Goal: Obtain resource: Download file/media

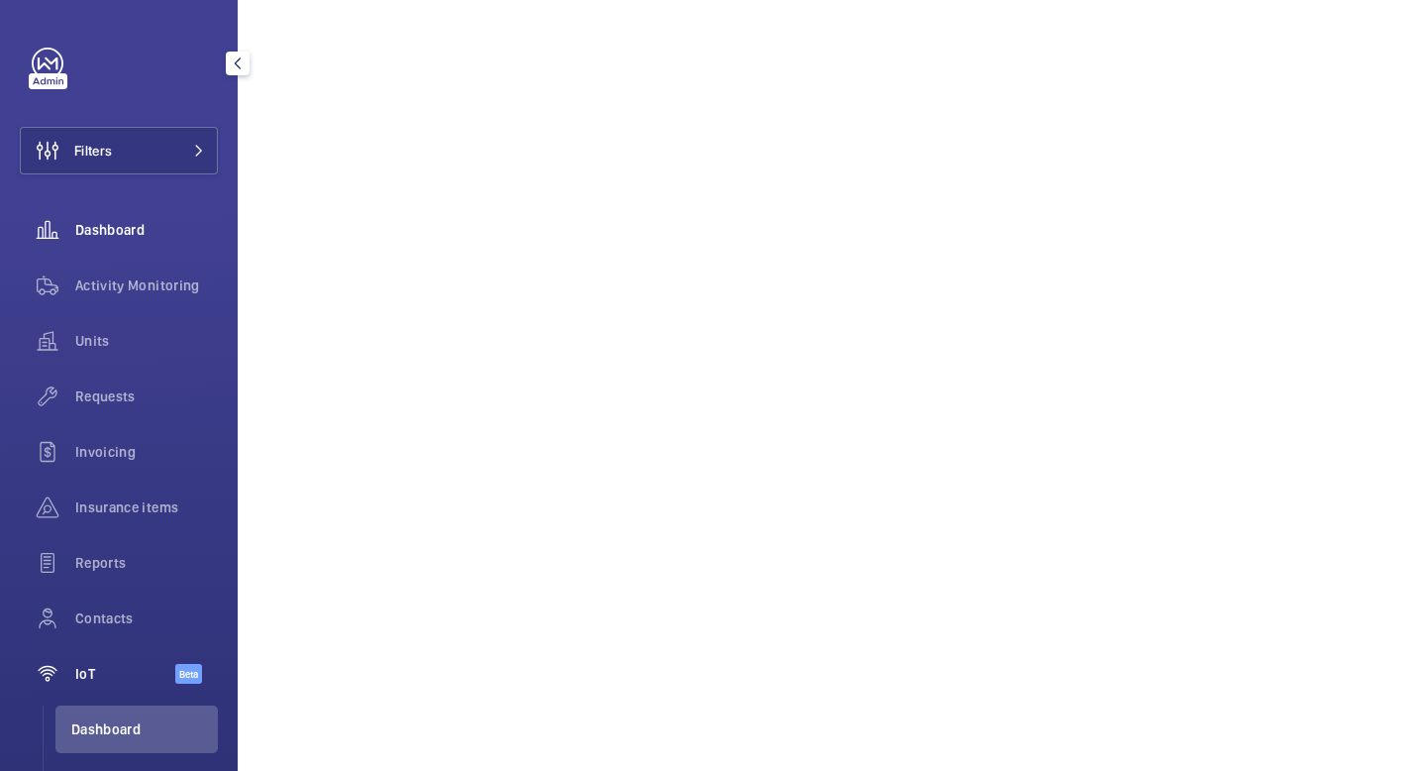
click at [166, 227] on span "Dashboard" at bounding box center [146, 230] width 143 height 20
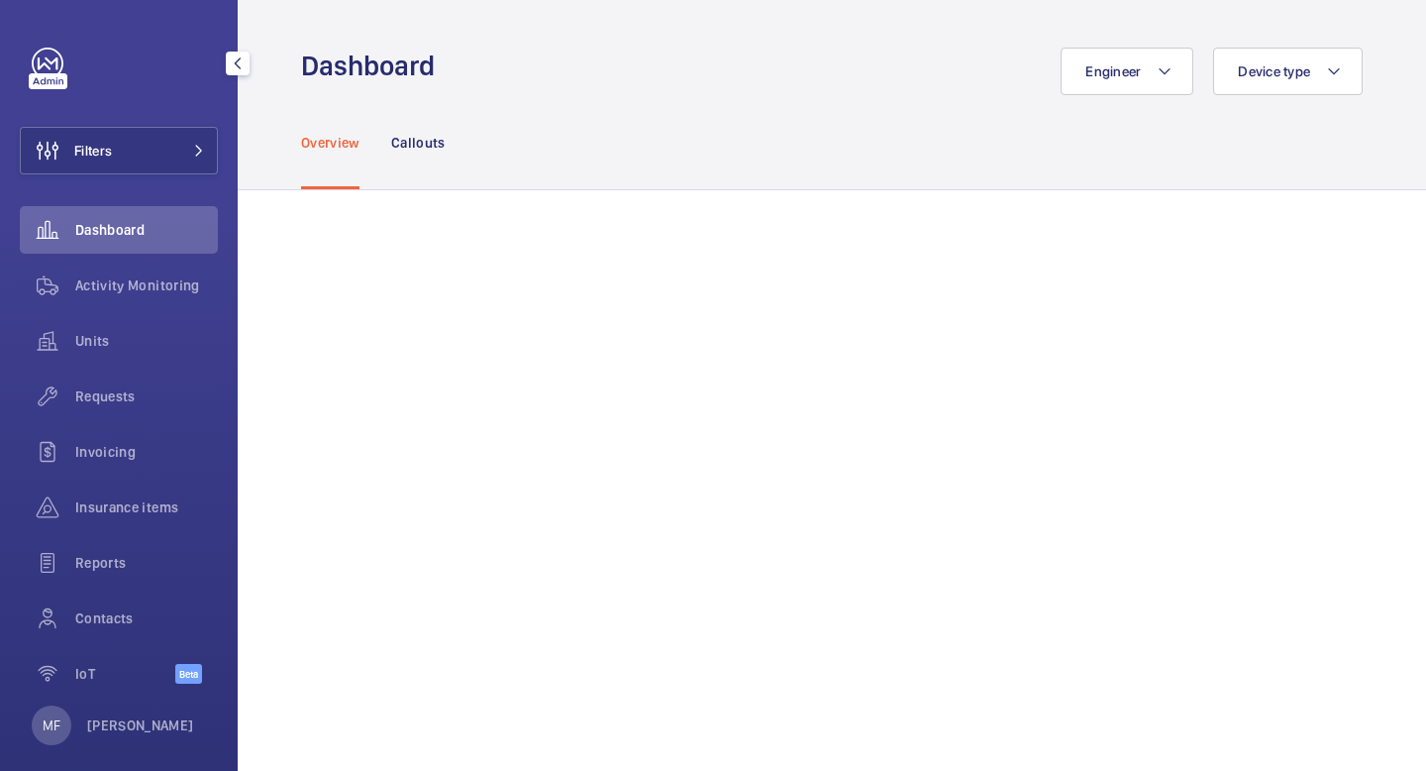
click at [174, 231] on span "Dashboard" at bounding box center [146, 230] width 143 height 20
click at [102, 333] on span "Units" at bounding box center [146, 341] width 143 height 20
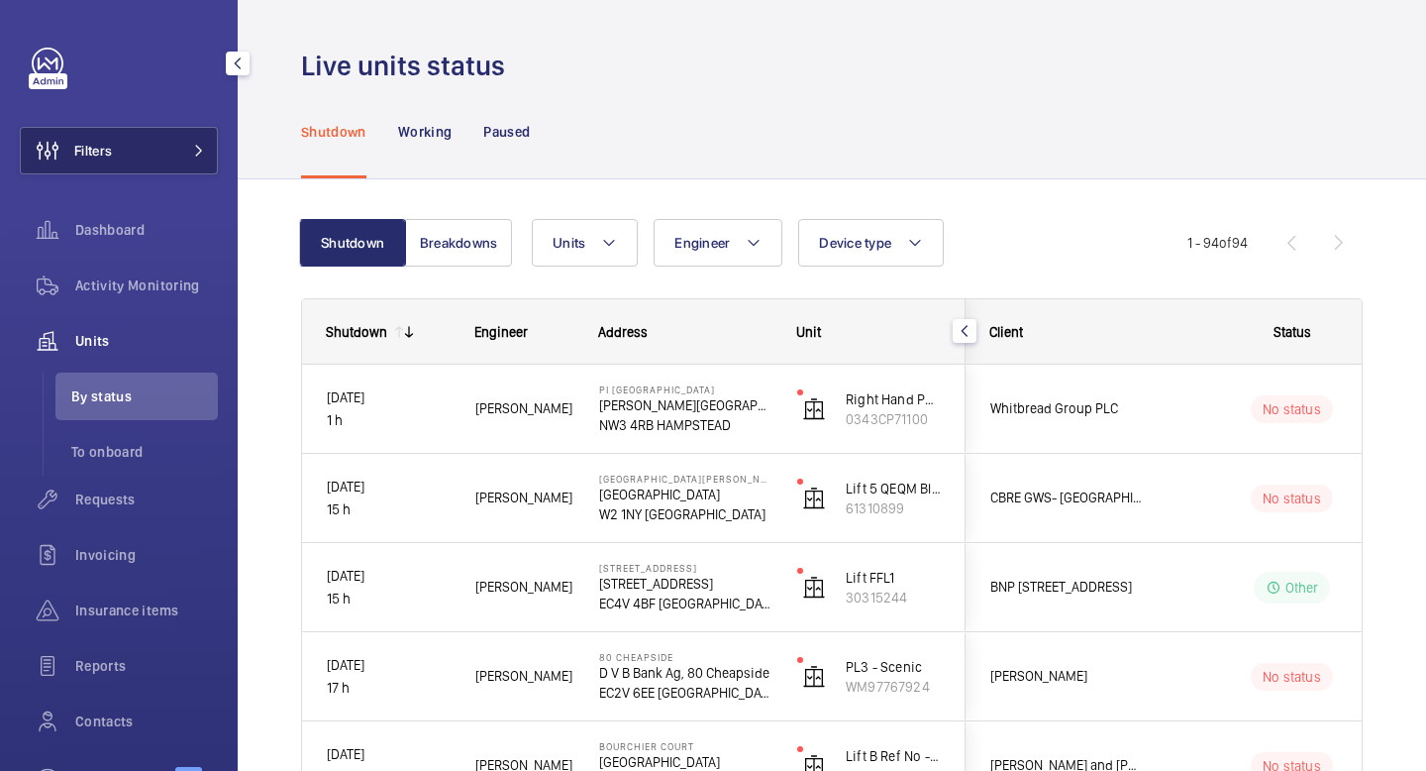
click at [160, 156] on button "Filters" at bounding box center [119, 151] width 198 height 48
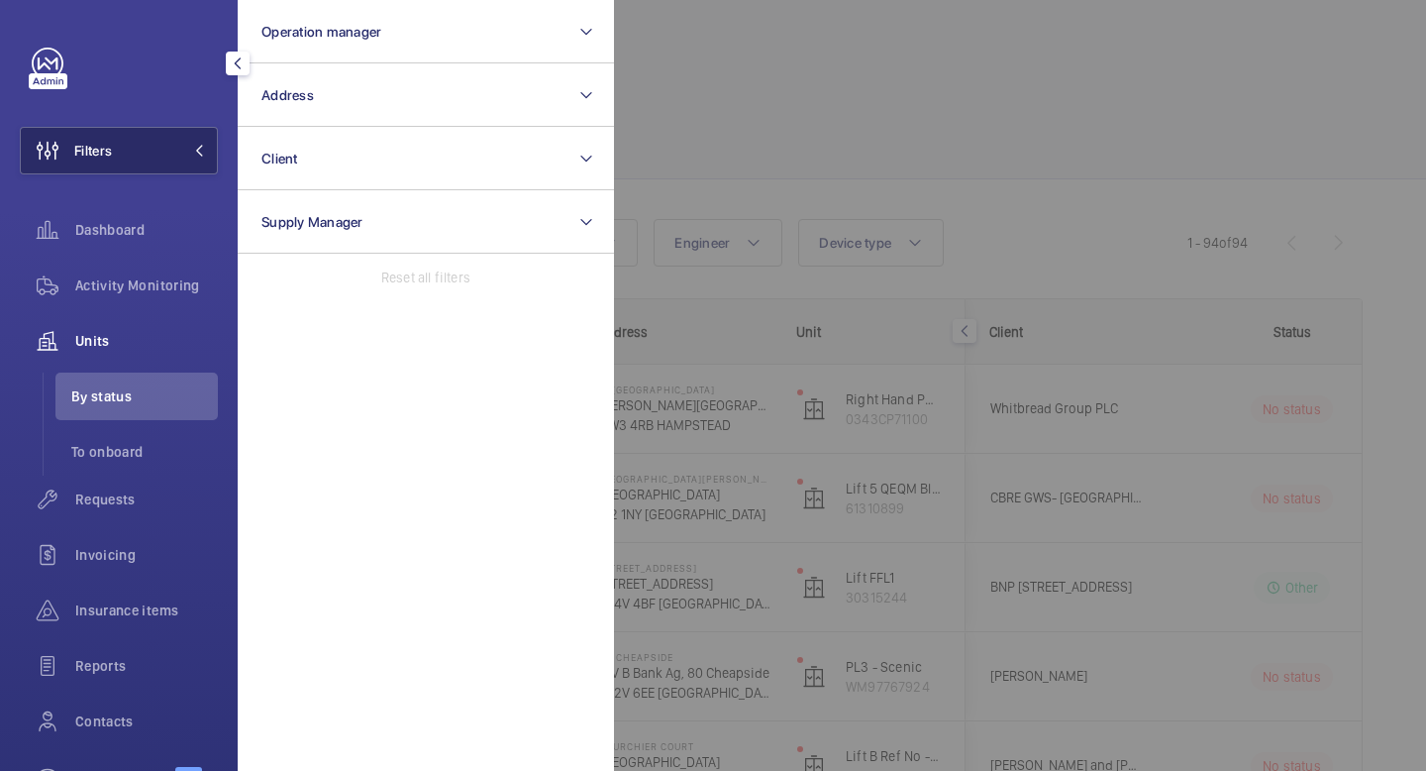
click at [160, 156] on button "Filters" at bounding box center [119, 151] width 198 height 48
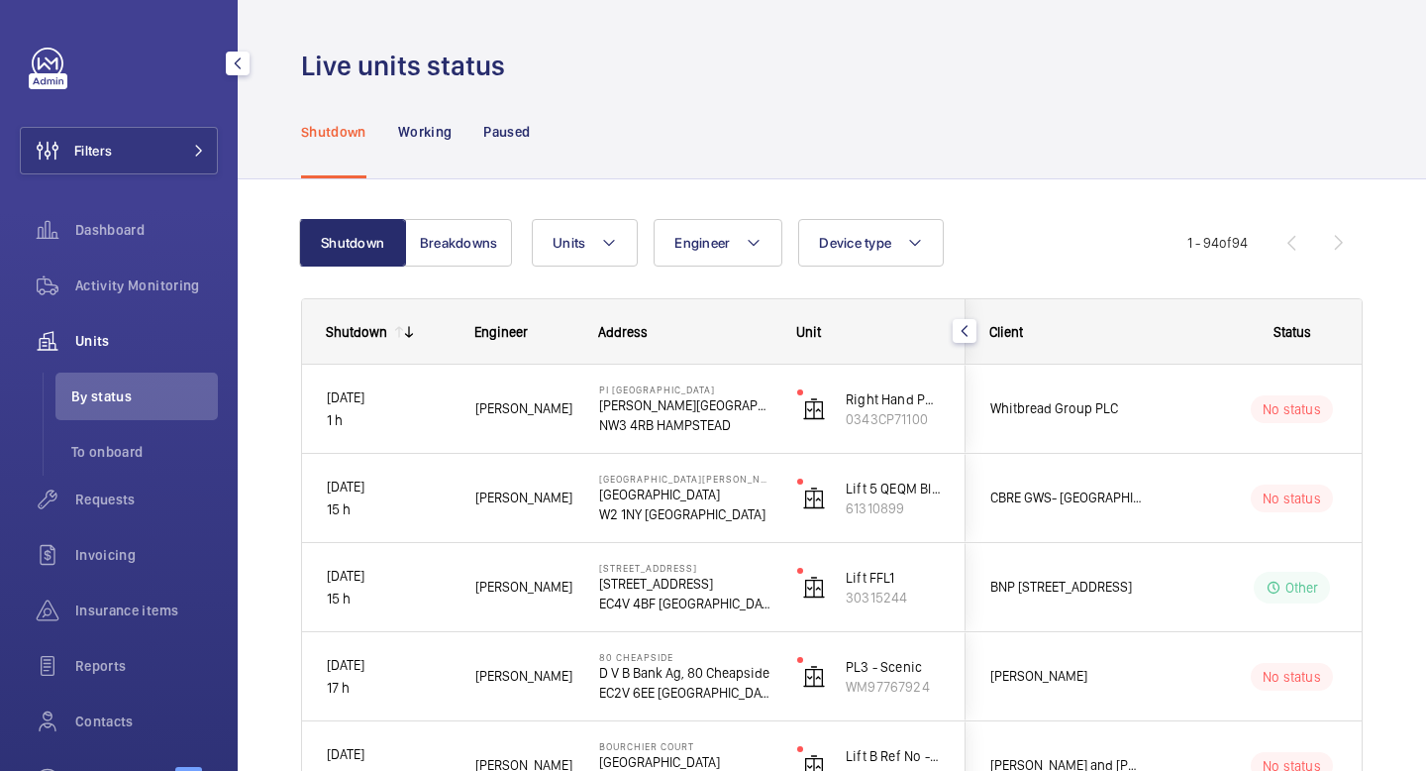
click at [133, 338] on span "Units" at bounding box center [146, 341] width 143 height 20
click at [202, 149] on mat-icon at bounding box center [199, 151] width 12 height 12
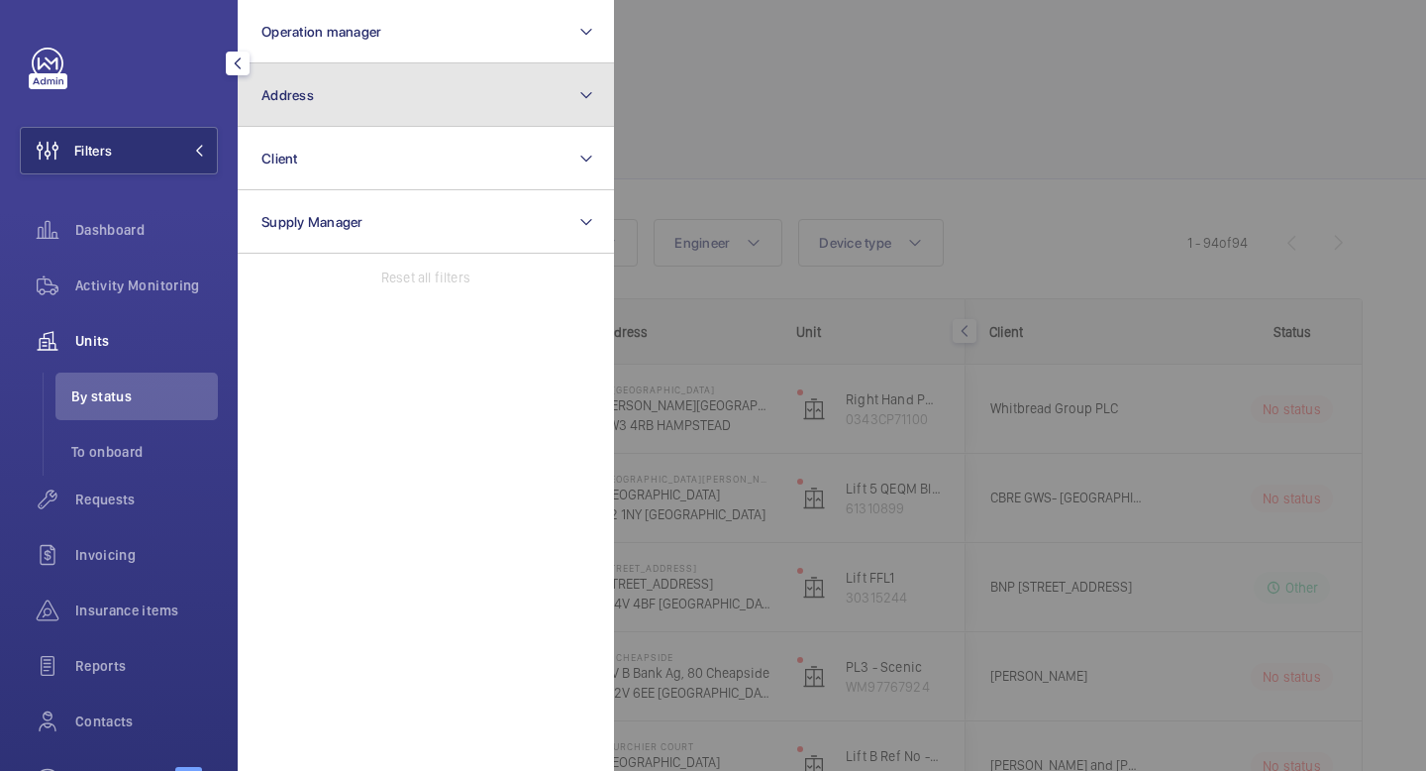
click at [416, 93] on button "Address" at bounding box center [426, 94] width 376 height 63
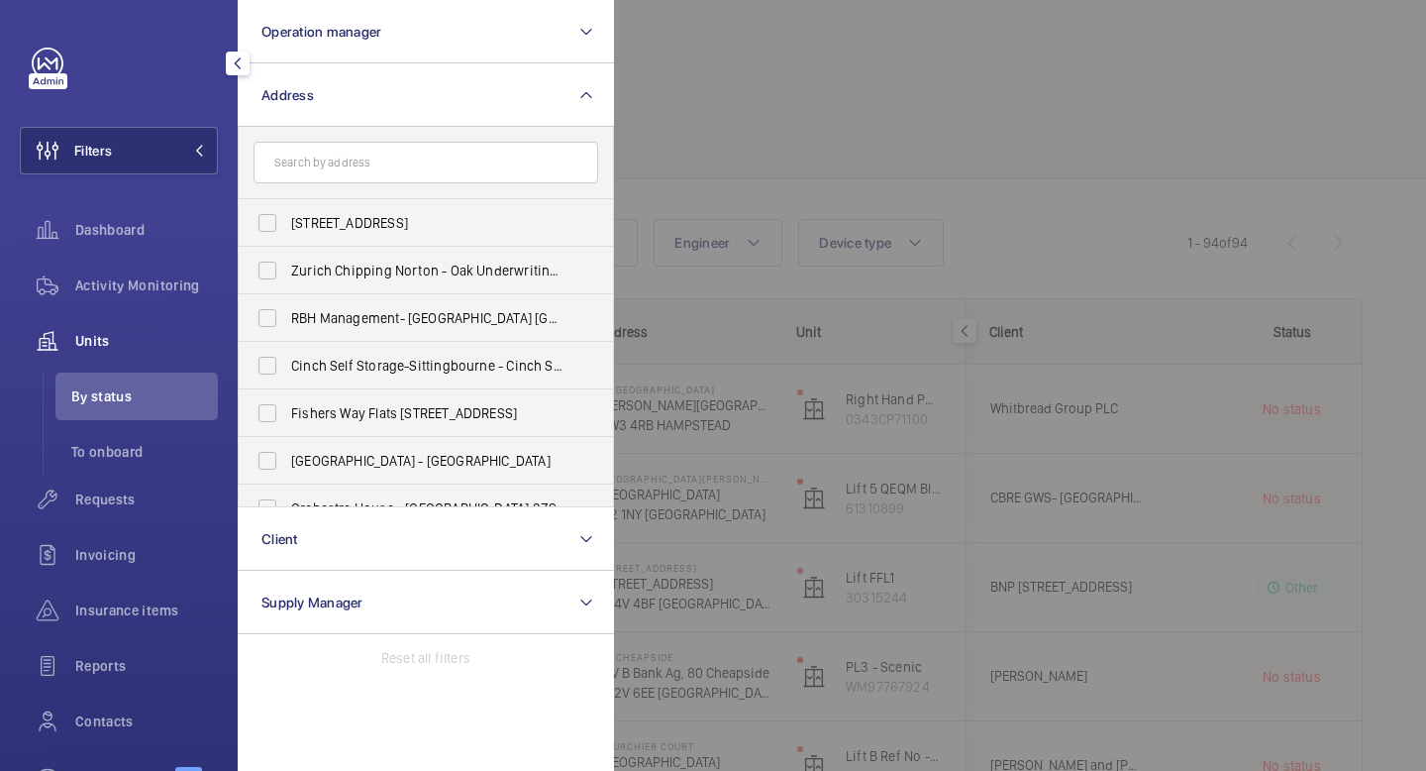
click at [384, 175] on input "text" at bounding box center [426, 163] width 345 height 42
type input "assem"
click at [263, 313] on label "The [PERSON_NAME] - Building [STREET_ADDRESS][PERSON_NAME]" at bounding box center [411, 318] width 345 height 48
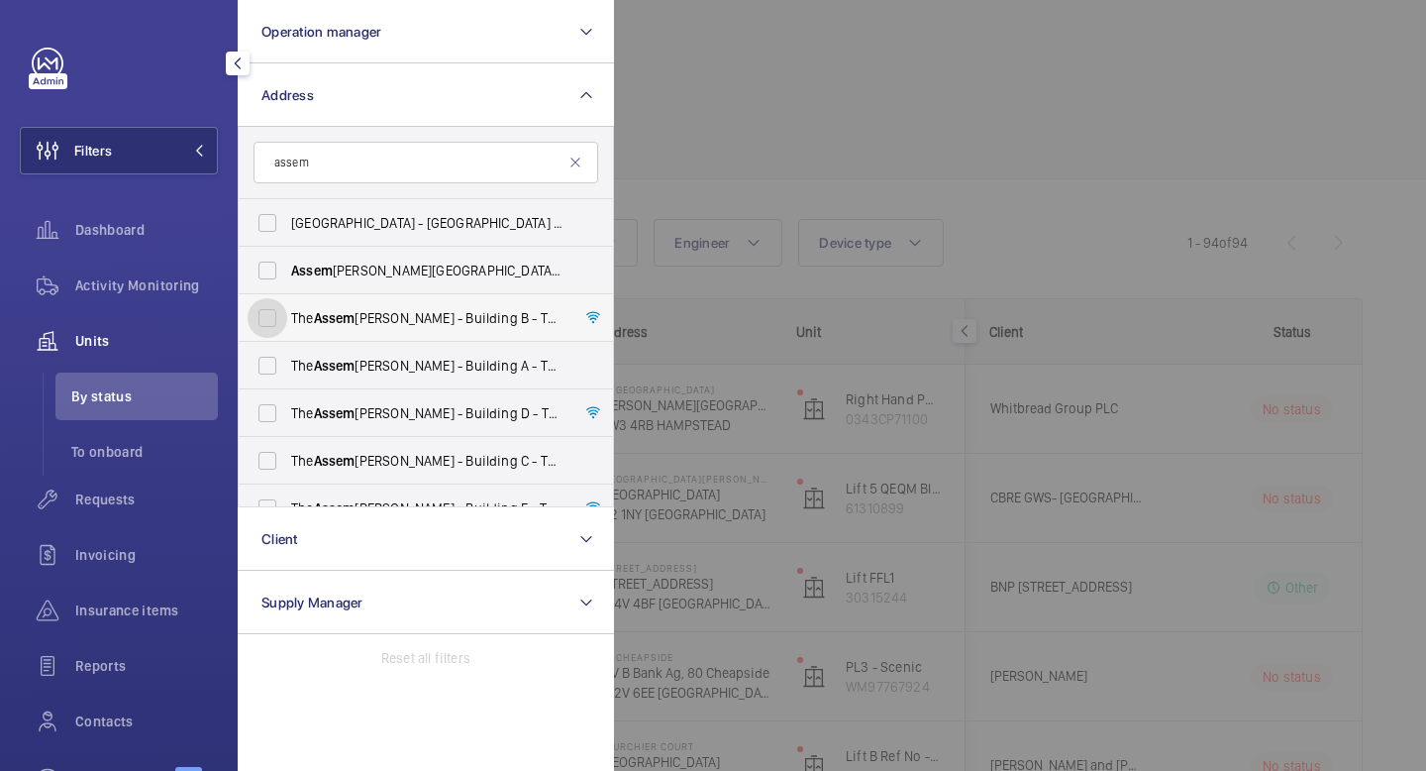
click at [263, 313] on input "The [PERSON_NAME] - Building [STREET_ADDRESS][PERSON_NAME]" at bounding box center [268, 318] width 40 height 40
checkbox input "true"
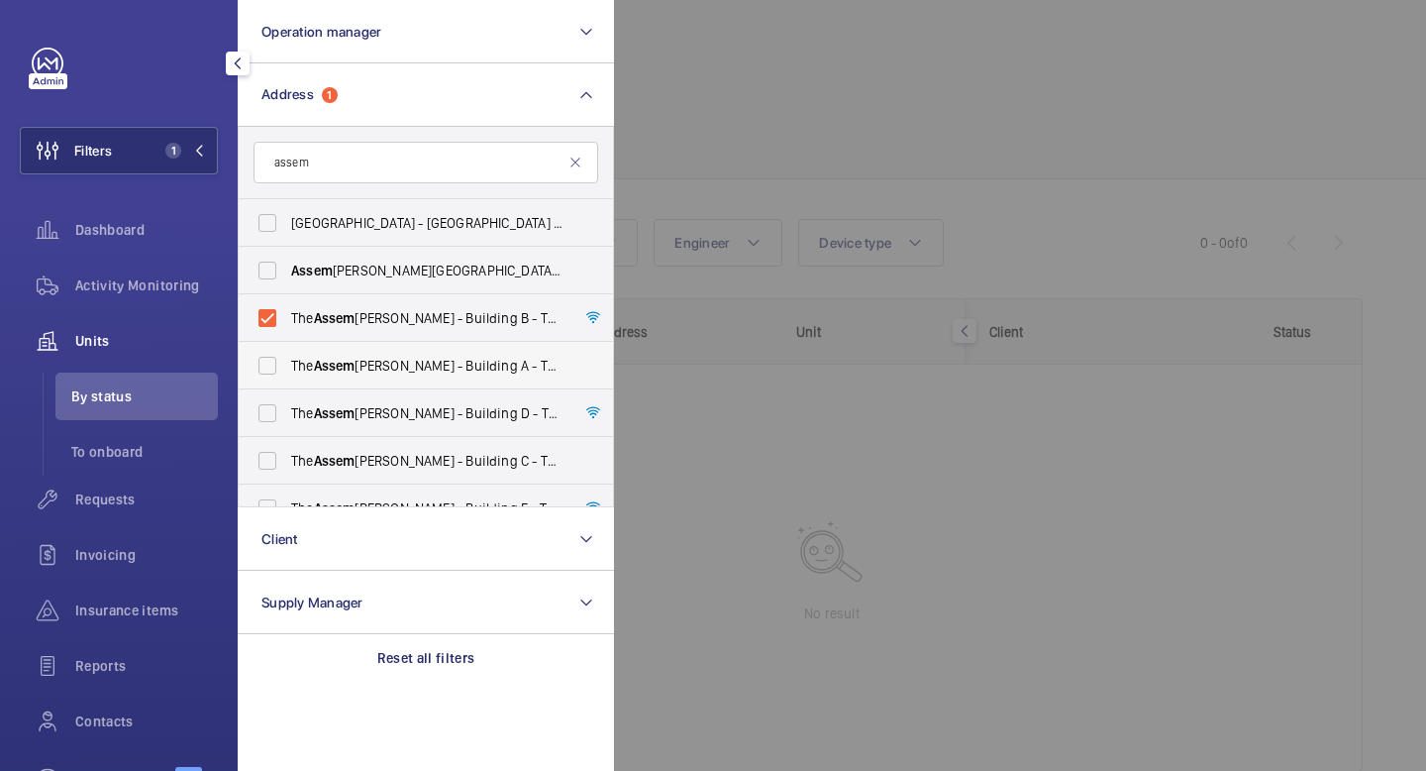
click at [265, 367] on label "The [PERSON_NAME] - Building A - [STREET_ADDRESS][PERSON_NAME]" at bounding box center [411, 366] width 345 height 48
click at [265, 367] on input "The [PERSON_NAME] - Building A - [STREET_ADDRESS][PERSON_NAME]" at bounding box center [268, 366] width 40 height 40
checkbox input "true"
click at [274, 410] on label "The [PERSON_NAME] - Building D - [STREET_ADDRESS][PERSON_NAME]" at bounding box center [411, 413] width 345 height 48
click at [274, 410] on input "The [PERSON_NAME] - Building D - [STREET_ADDRESS][PERSON_NAME]" at bounding box center [268, 413] width 40 height 40
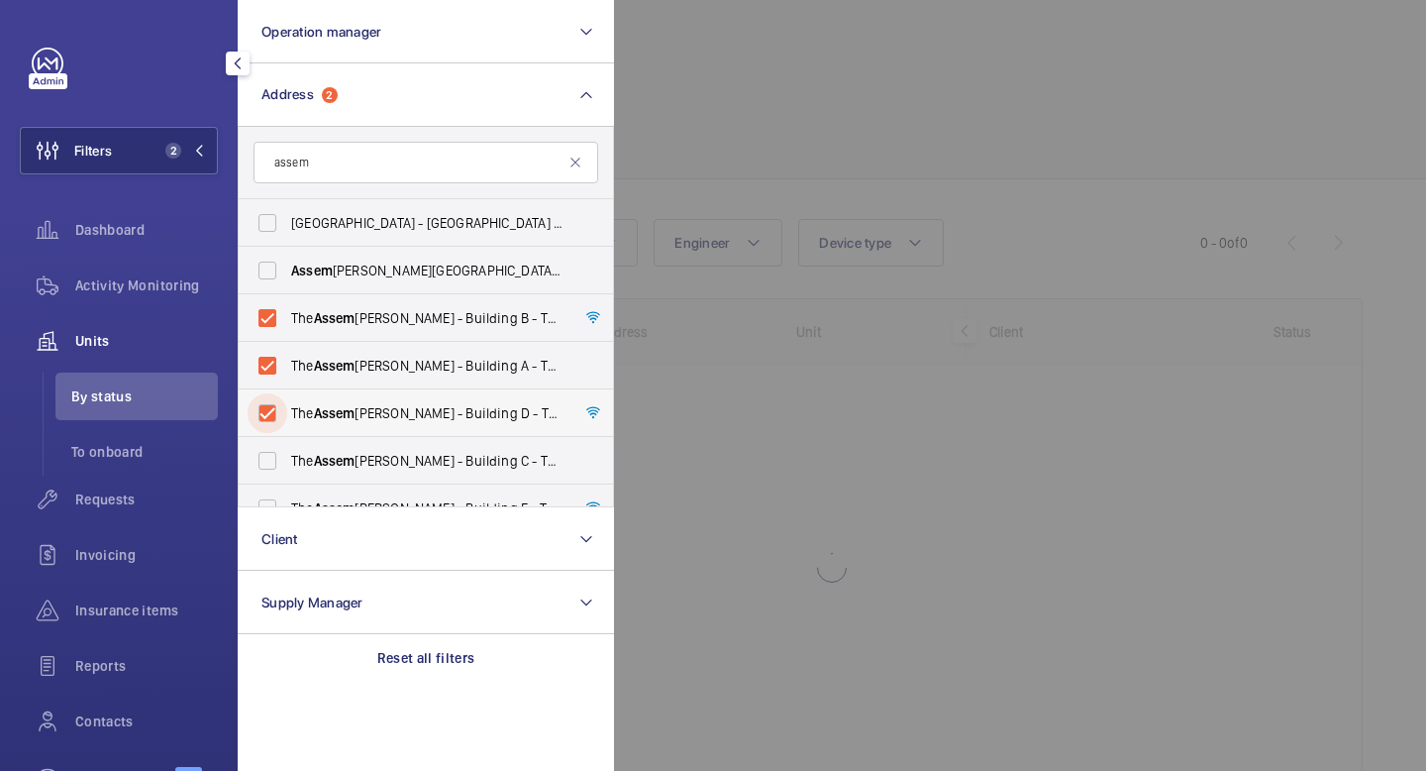
checkbox input "true"
click at [271, 465] on label "The [PERSON_NAME] - Building [STREET_ADDRESS][PERSON_NAME]" at bounding box center [411, 461] width 345 height 48
click at [271, 465] on input "The [PERSON_NAME] - Building [STREET_ADDRESS][PERSON_NAME]" at bounding box center [268, 461] width 40 height 40
checkbox input "true"
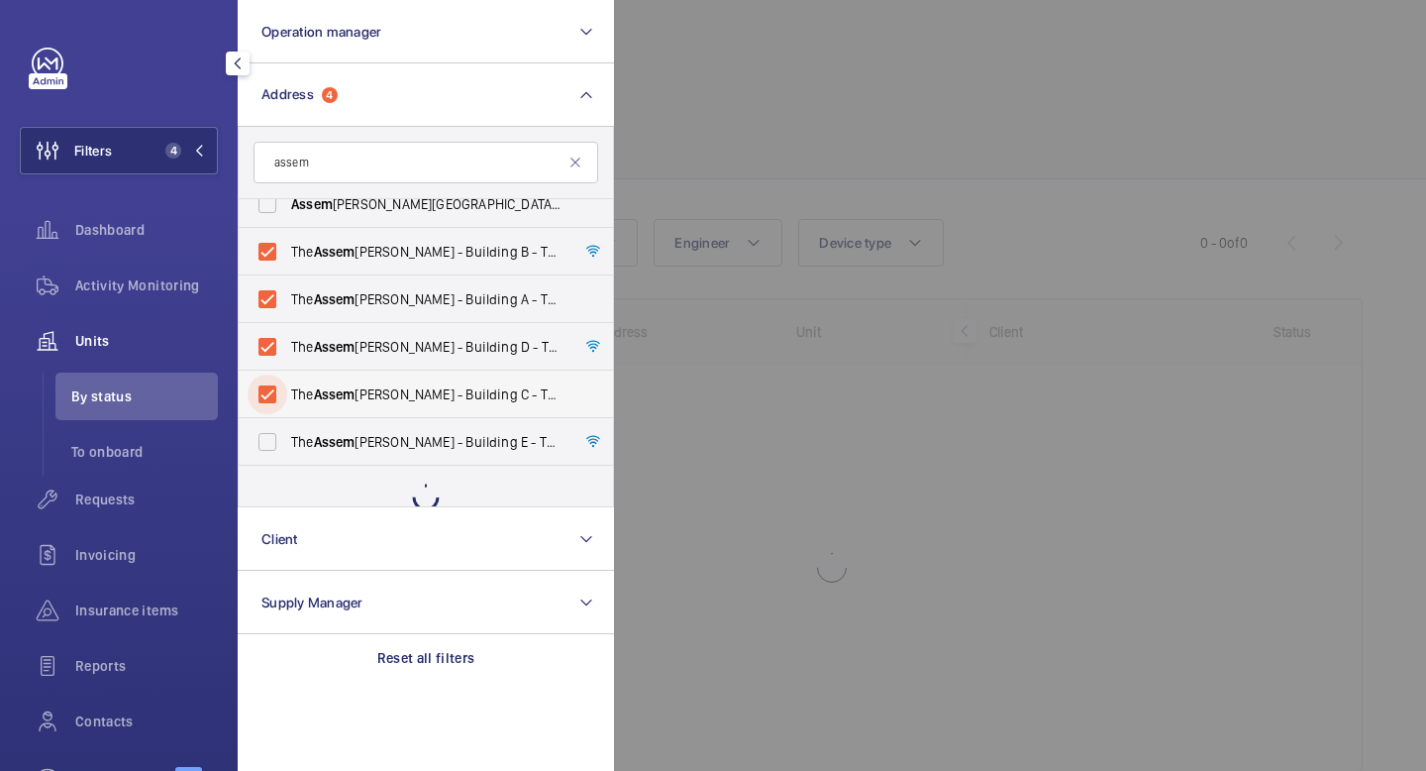
scroll to position [26, 0]
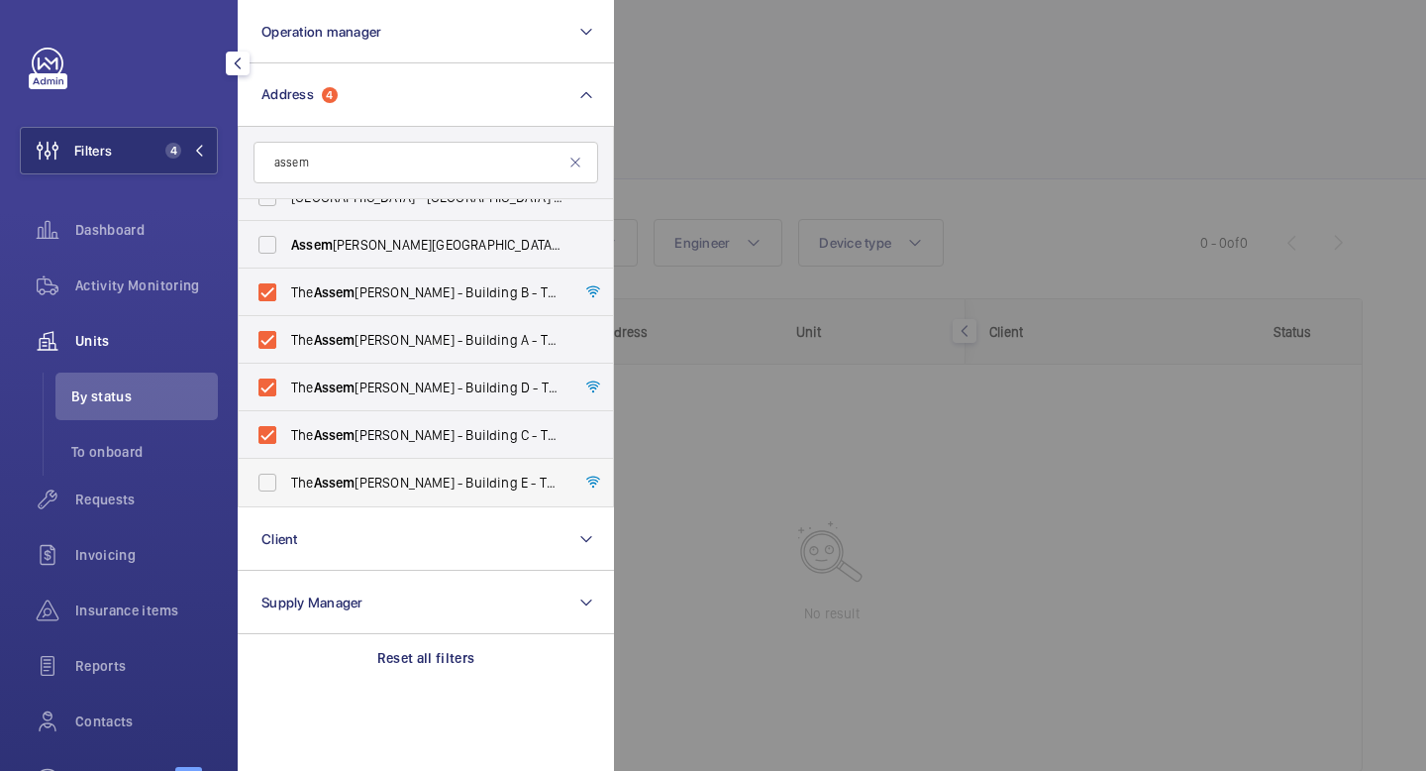
click at [270, 479] on label "The [PERSON_NAME] - Building E - [STREET_ADDRESS][PERSON_NAME]" at bounding box center [411, 483] width 345 height 48
click at [270, 479] on input "The [PERSON_NAME] - Building E - [STREET_ADDRESS][PERSON_NAME]" at bounding box center [268, 483] width 40 height 40
checkbox input "true"
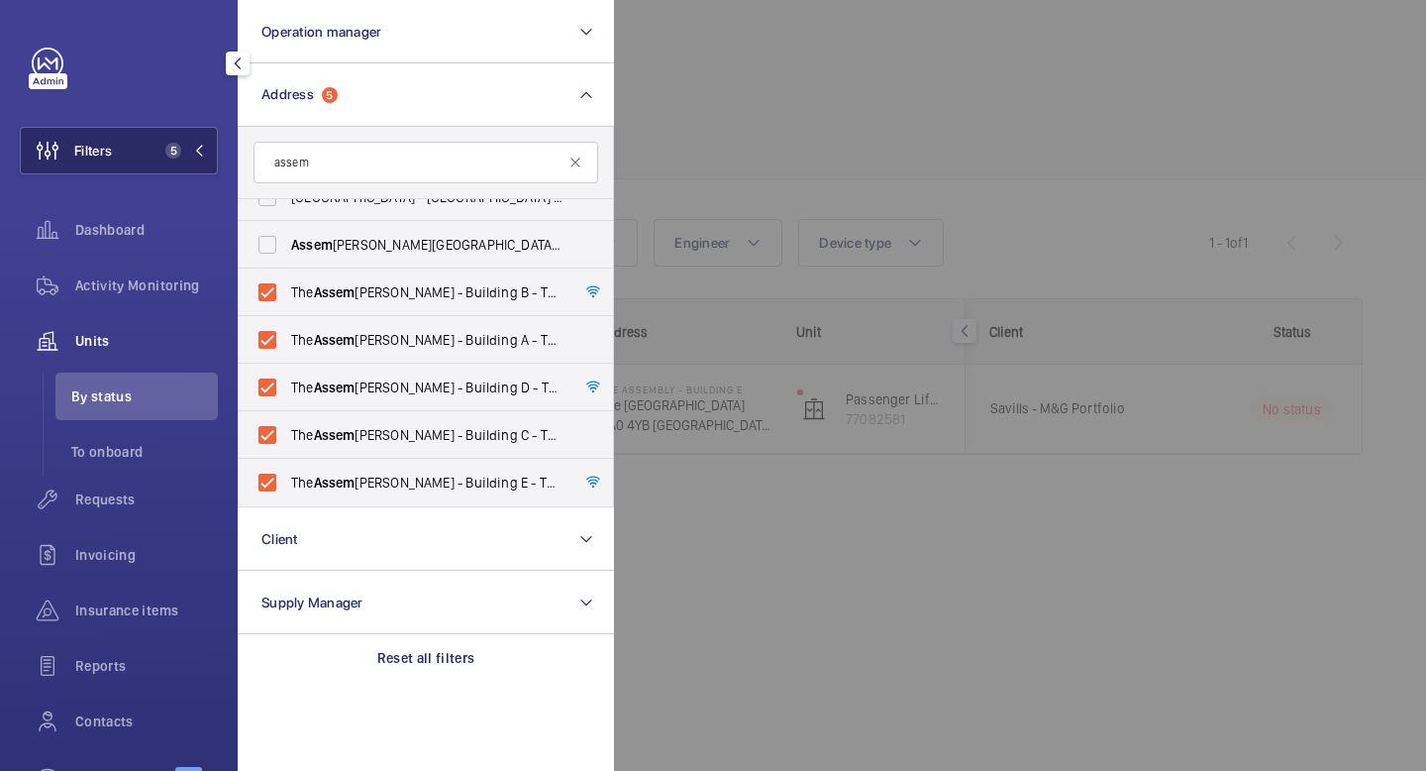
click at [197, 149] on mat-icon at bounding box center [199, 151] width 12 height 12
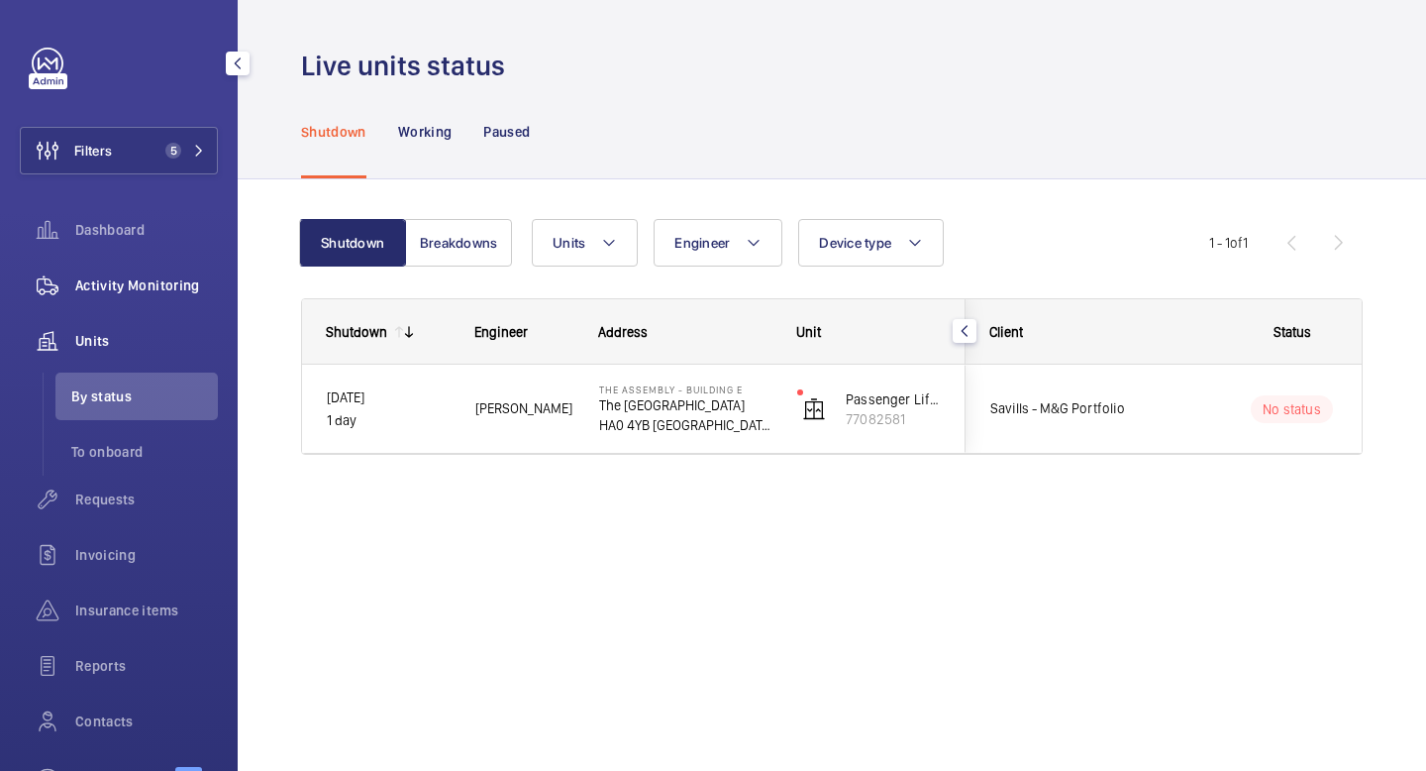
click at [151, 292] on span "Activity Monitoring" at bounding box center [146, 285] width 143 height 20
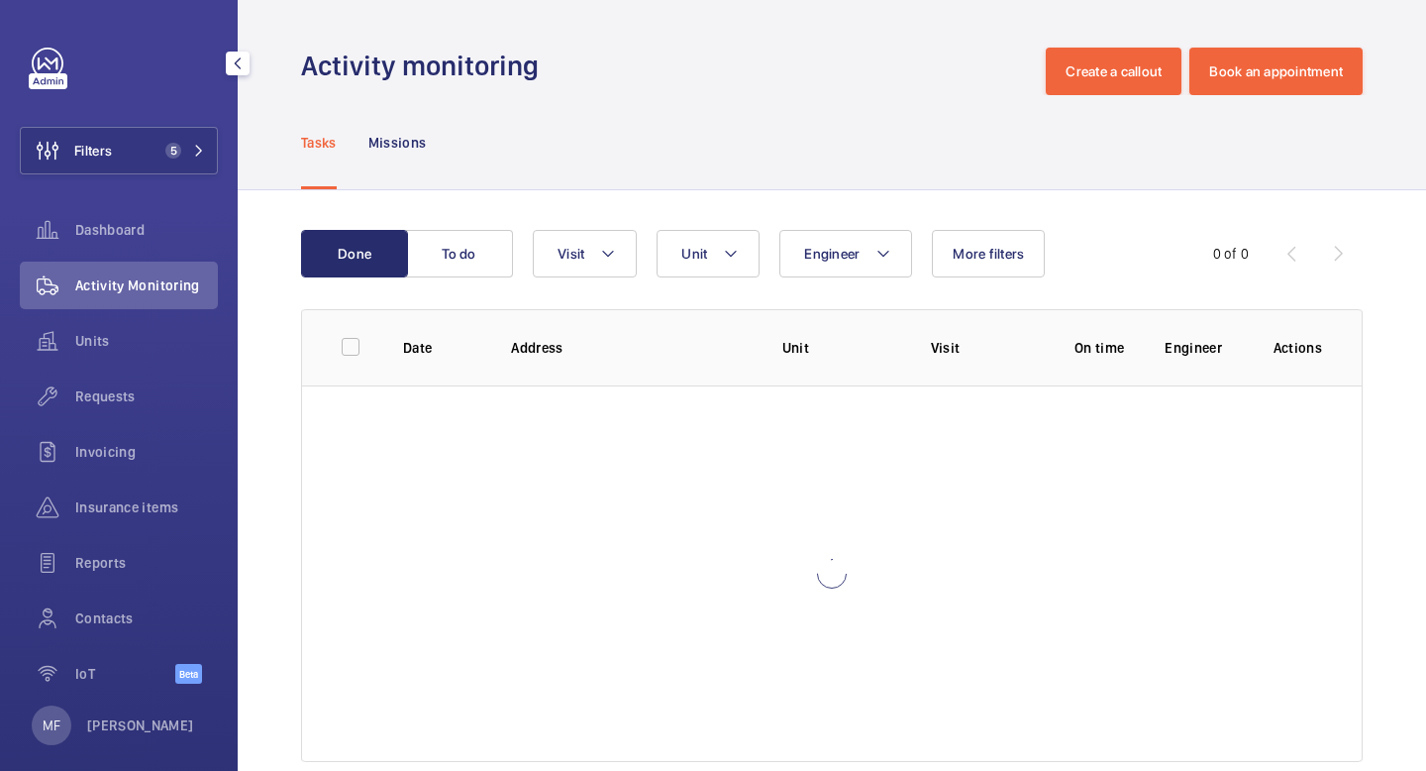
click at [126, 291] on span "Activity Monitoring" at bounding box center [146, 285] width 143 height 20
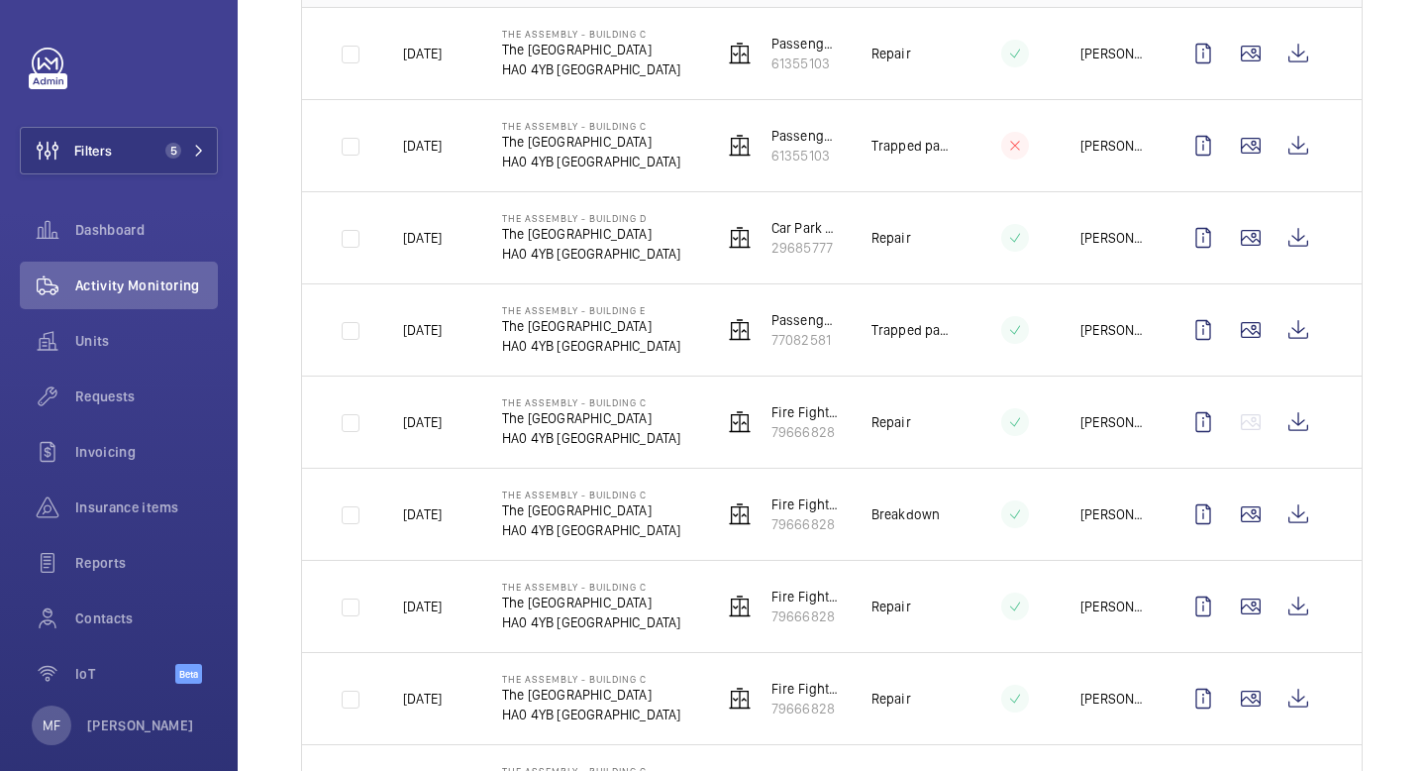
scroll to position [381, 0]
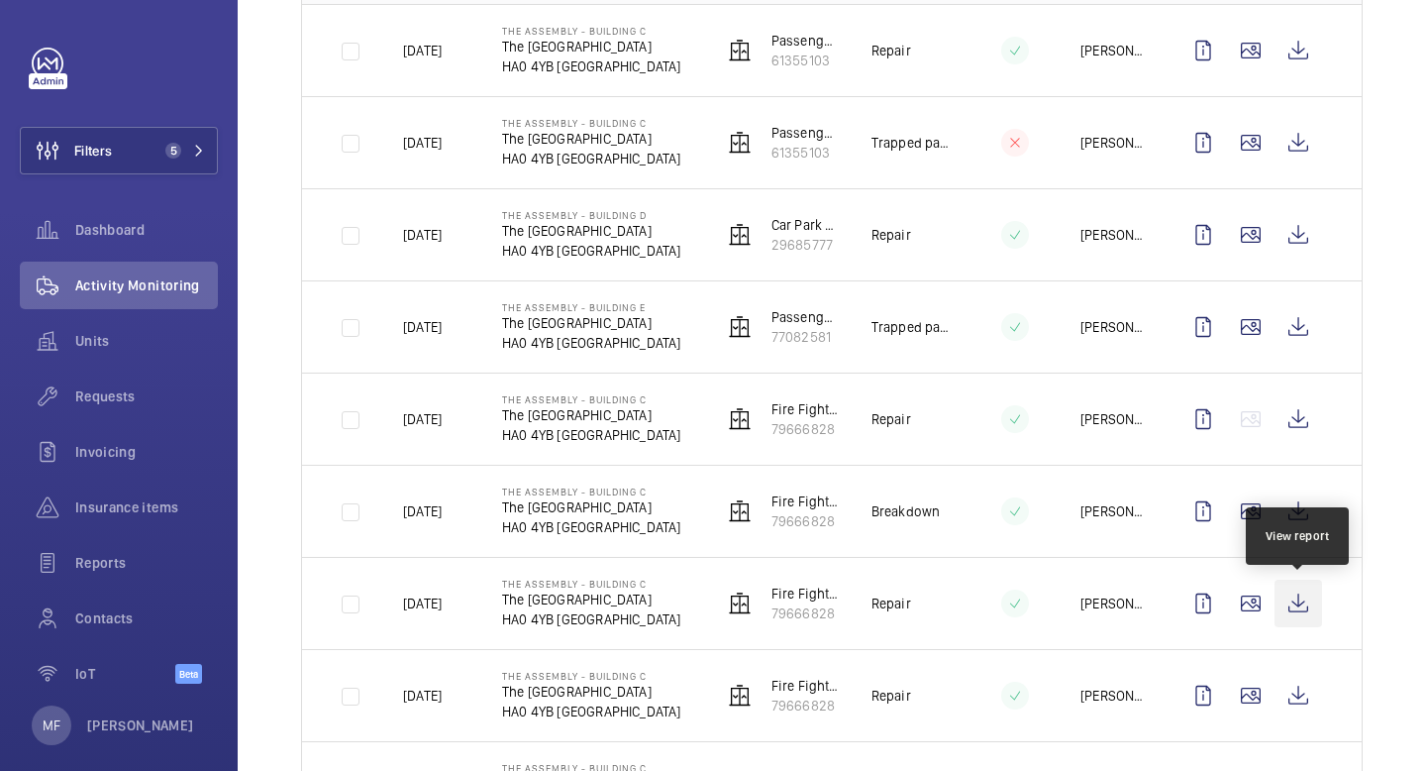
click at [1305, 602] on wm-front-icon-button at bounding box center [1299, 603] width 48 height 48
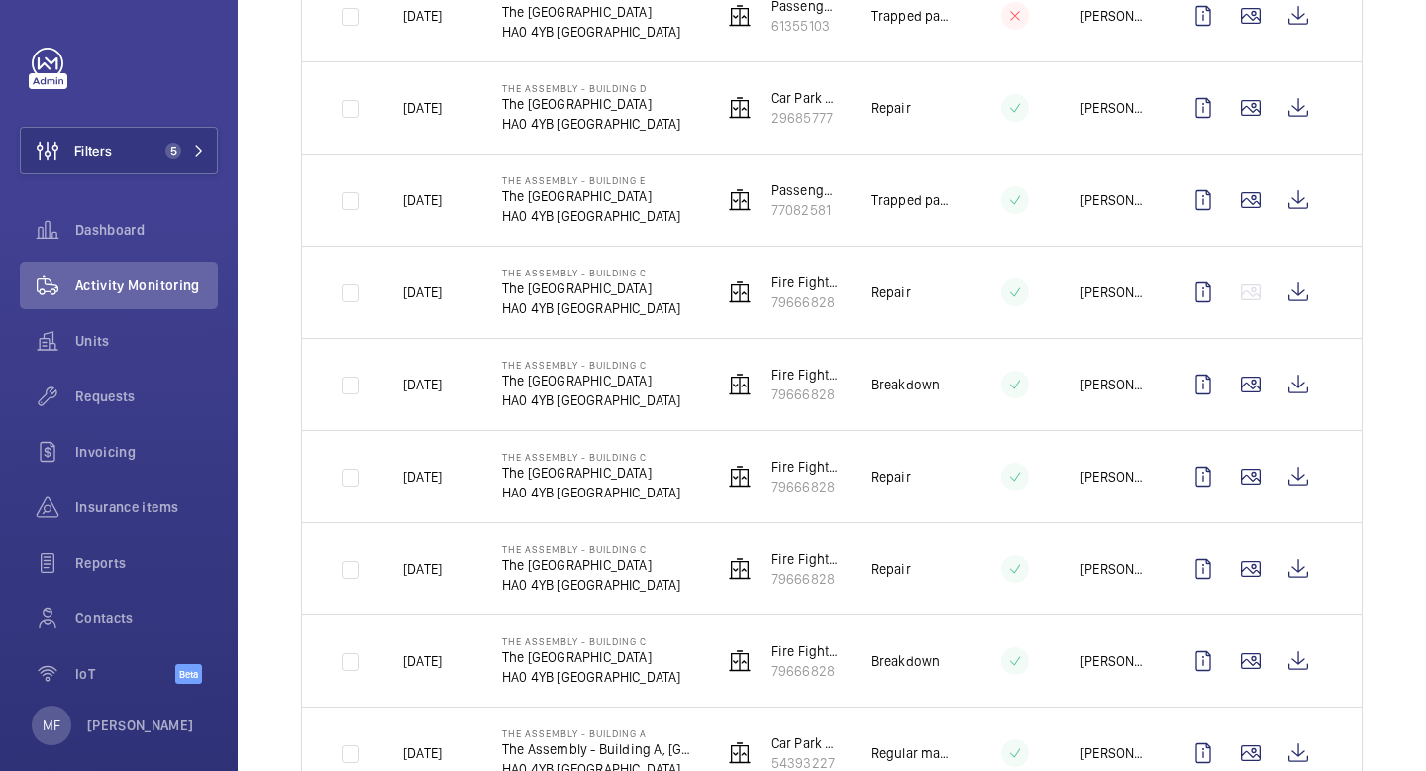
scroll to position [521, 0]
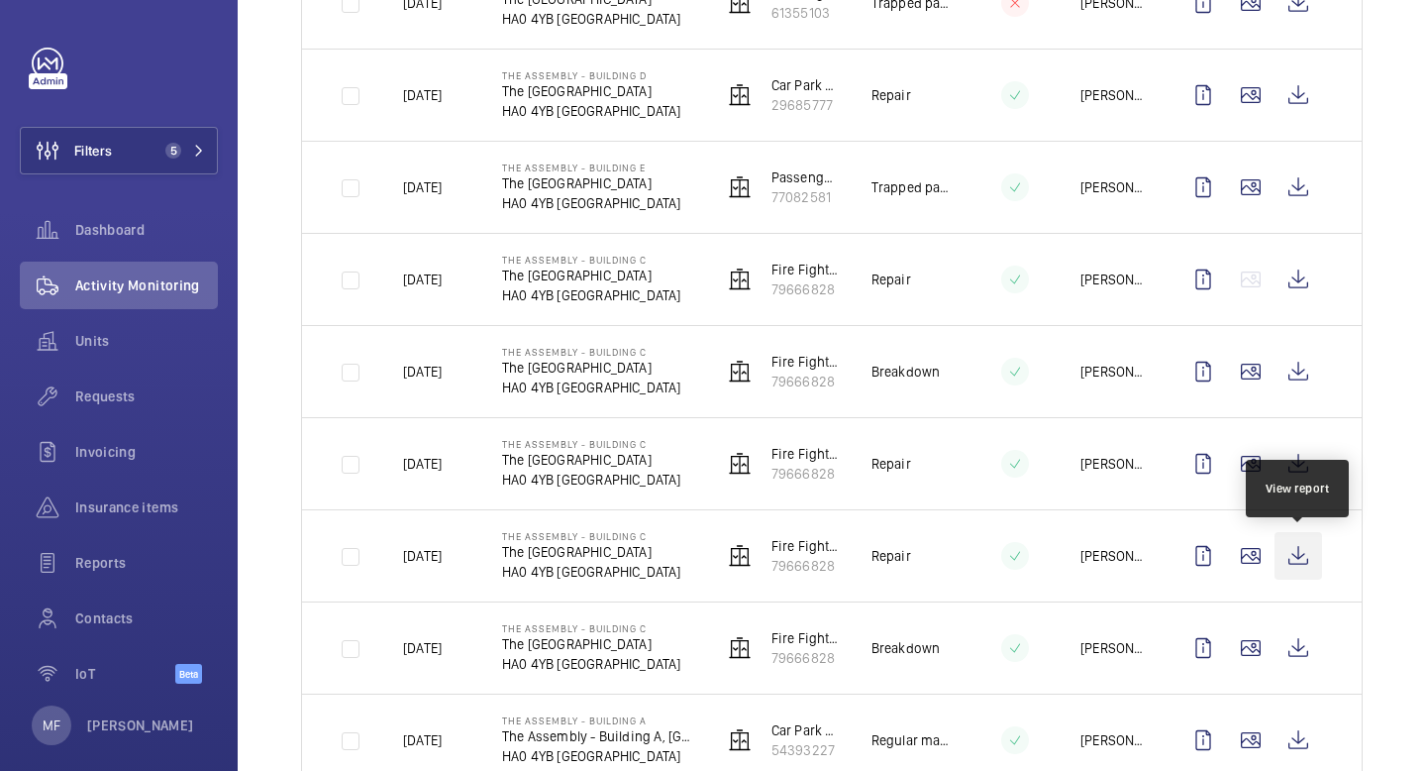
click at [1304, 557] on wm-front-icon-button at bounding box center [1299, 556] width 48 height 48
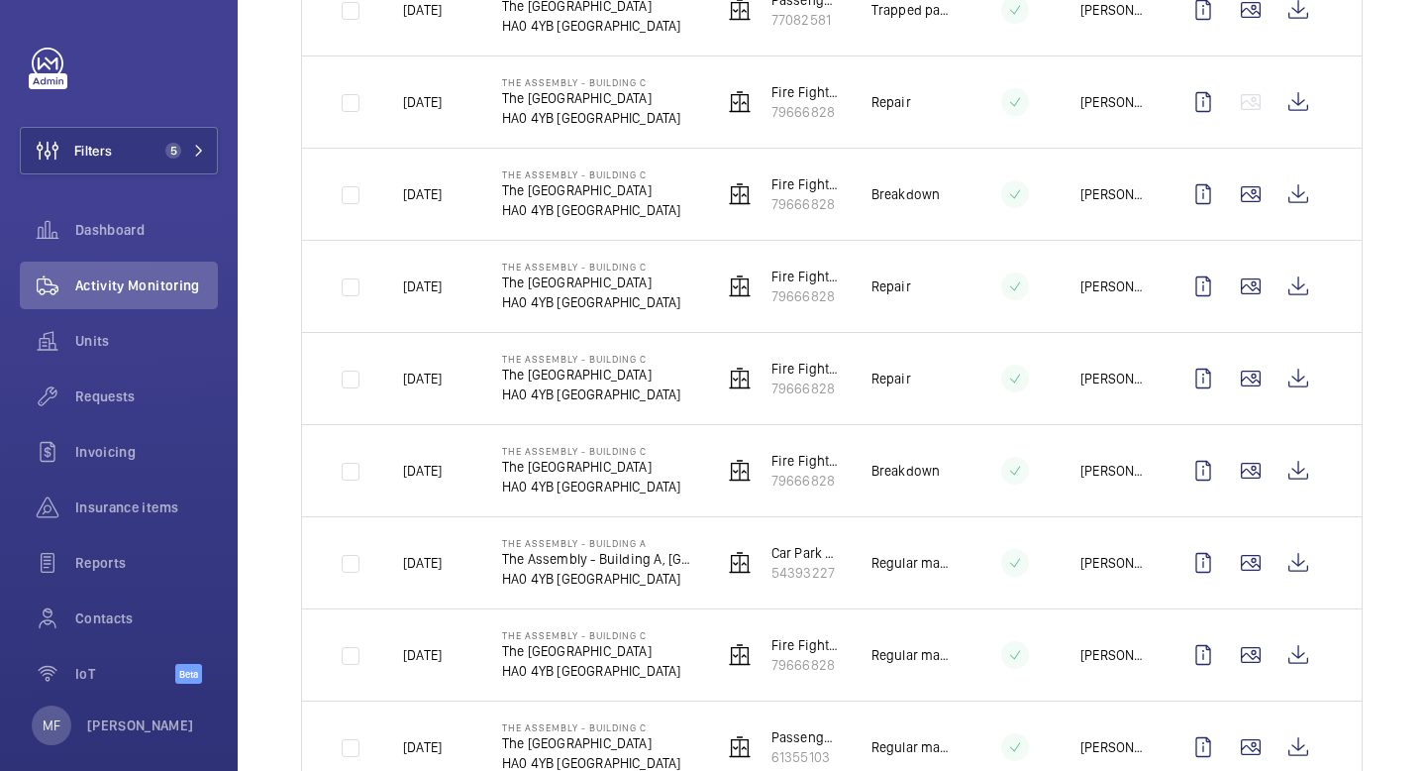
scroll to position [699, 0]
click at [1296, 465] on wm-front-icon-button at bounding box center [1299, 470] width 48 height 48
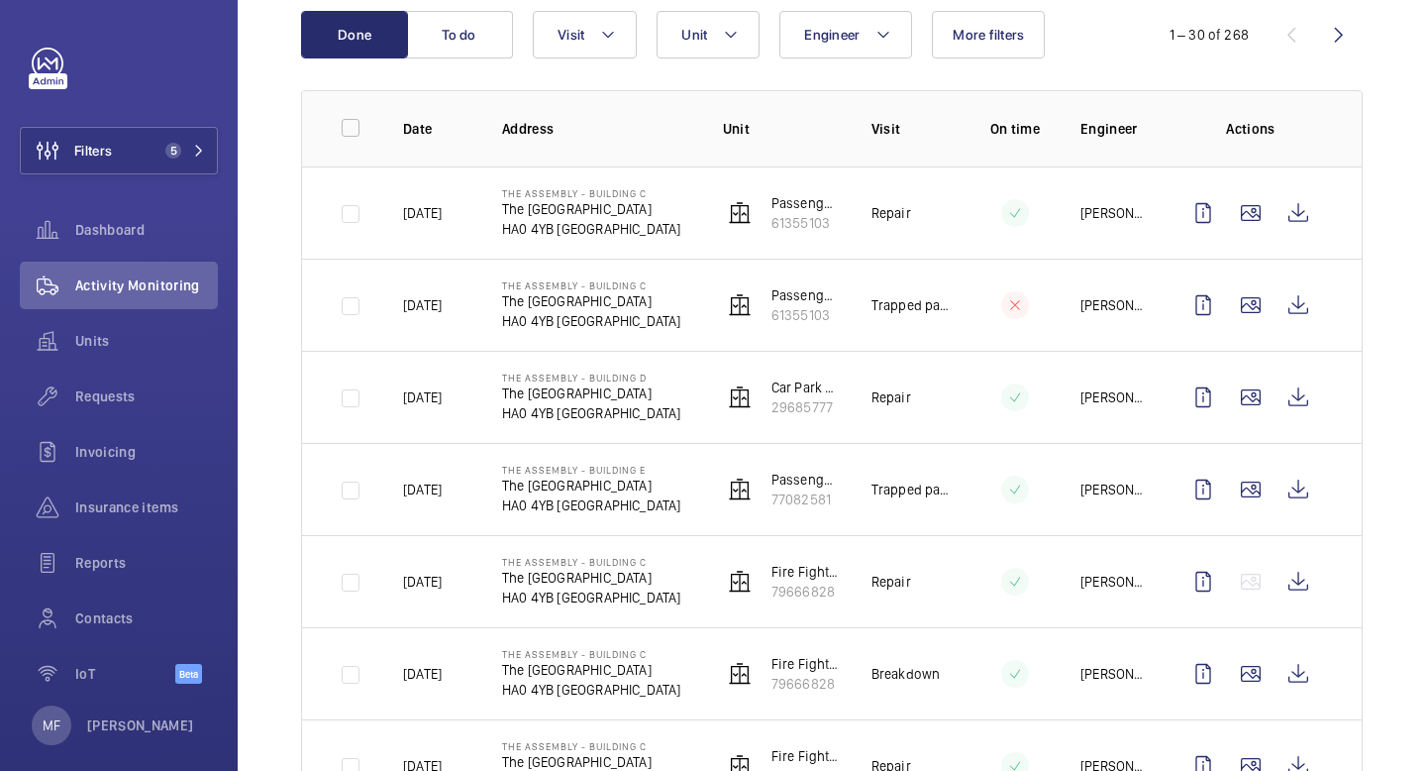
scroll to position [225, 0]
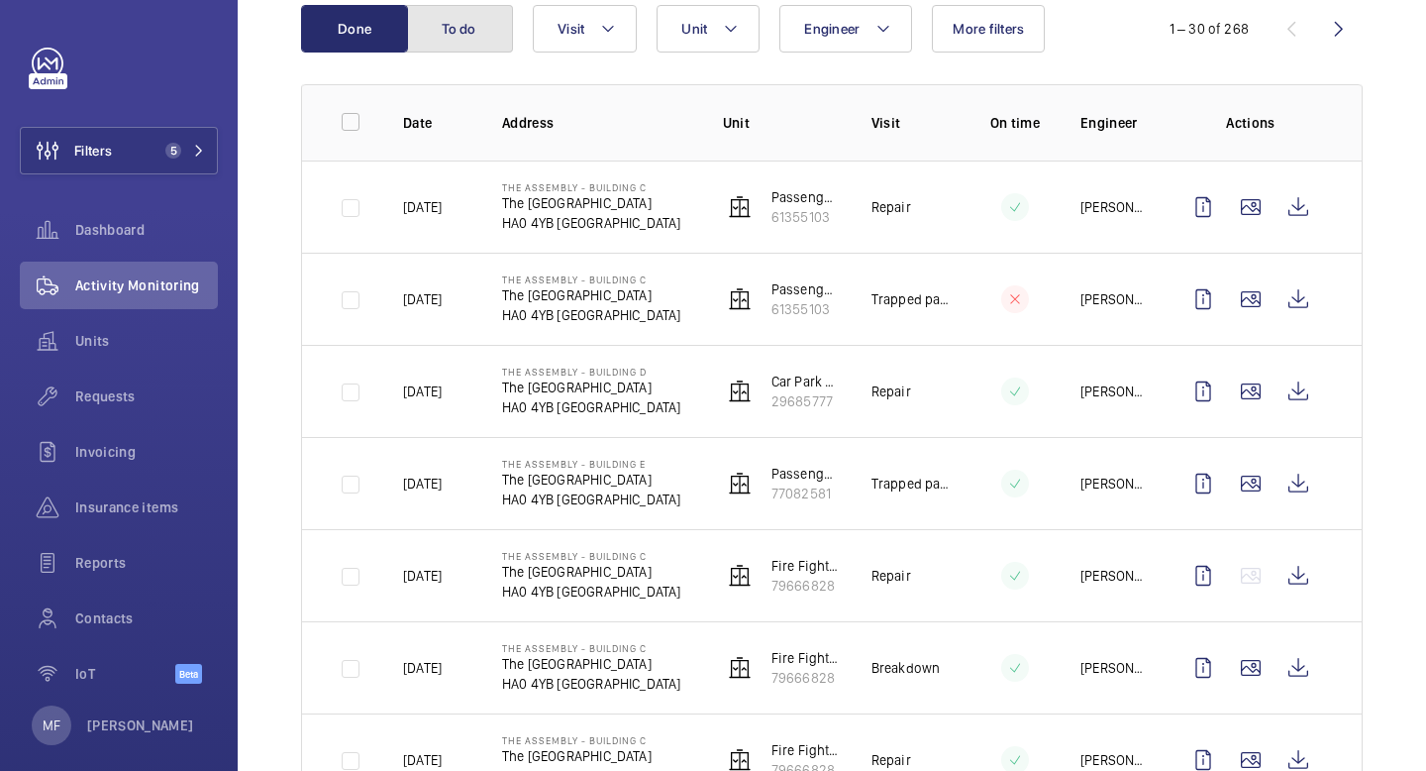
click at [463, 37] on button "To do" at bounding box center [459, 29] width 107 height 48
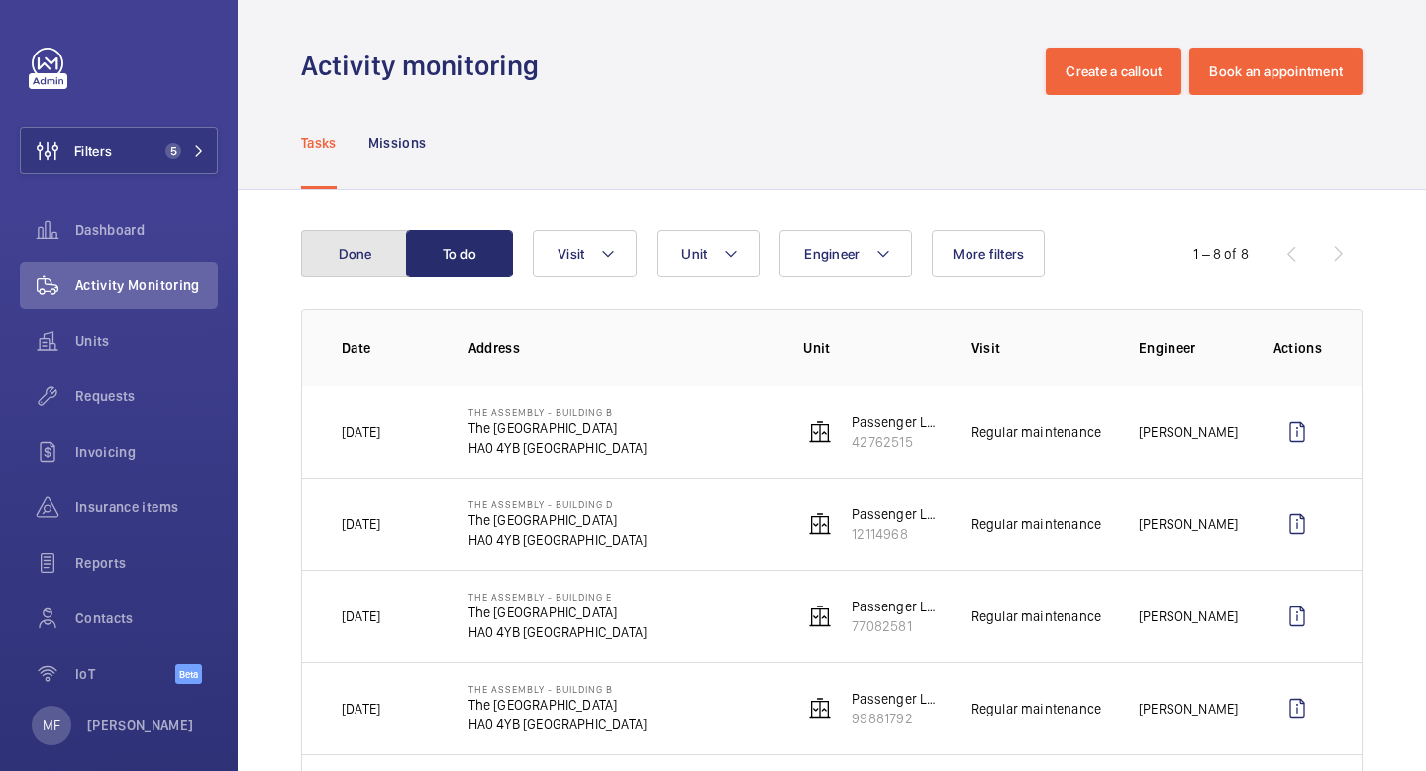
click at [361, 240] on button "Done" at bounding box center [354, 254] width 107 height 48
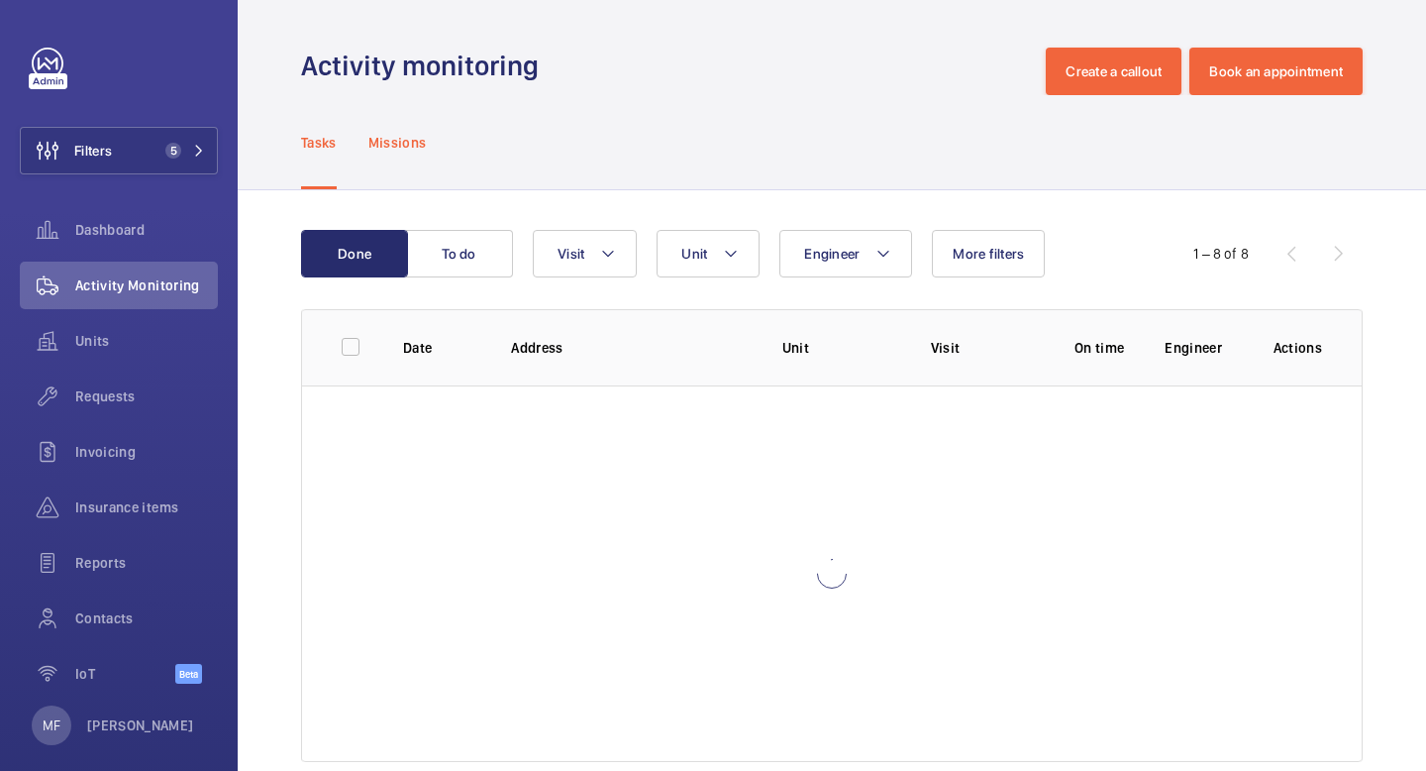
click at [417, 137] on p "Missions" at bounding box center [397, 143] width 58 height 20
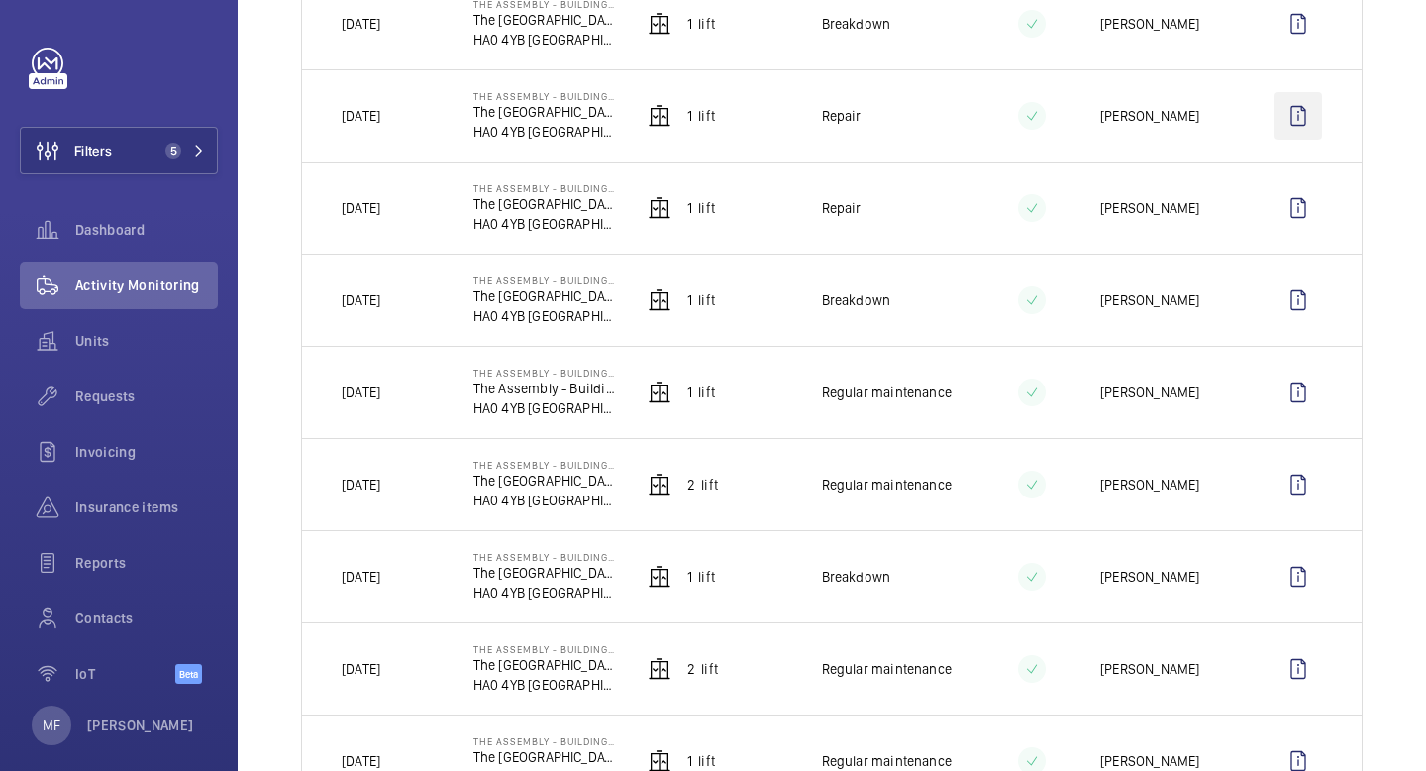
scroll to position [870, 0]
click at [1299, 395] on wm-front-icon-button at bounding box center [1299, 391] width 48 height 48
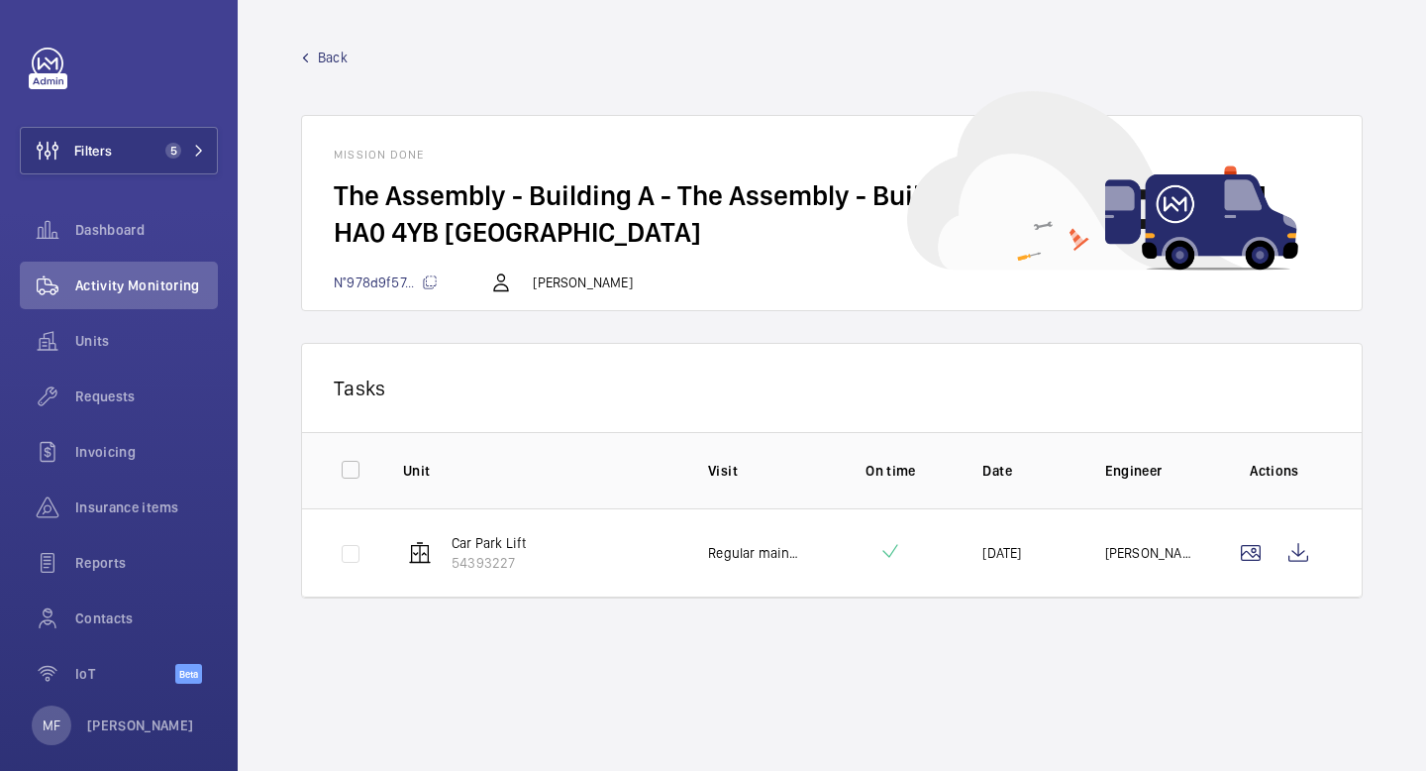
click at [342, 59] on span "Back" at bounding box center [333, 58] width 30 height 20
